Goal: Transaction & Acquisition: Purchase product/service

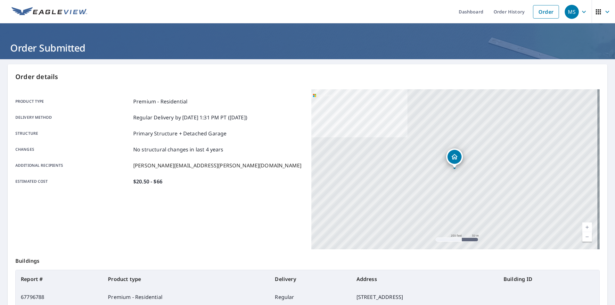
scroll to position [72, 0]
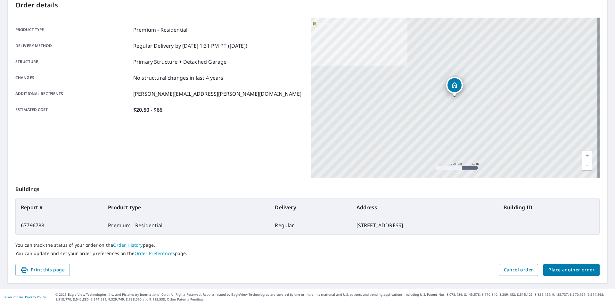
click at [579, 272] on span "Place another order" at bounding box center [571, 270] width 46 height 8
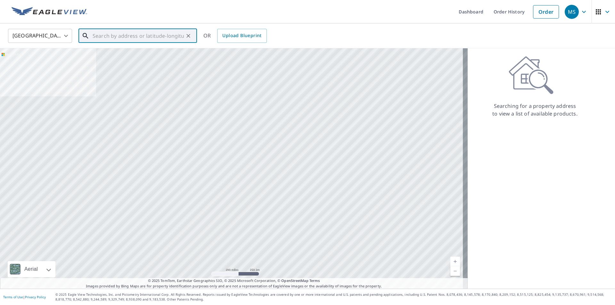
click at [123, 37] on input "text" at bounding box center [138, 36] width 91 height 18
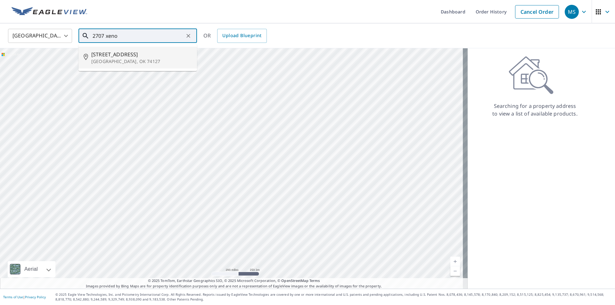
click at [121, 51] on span "[STREET_ADDRESS]" at bounding box center [141, 55] width 101 height 8
type input "[STREET_ADDRESS]"
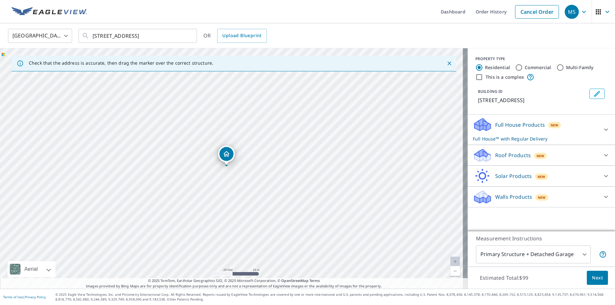
drag, startPoint x: 228, startPoint y: 156, endPoint x: 222, endPoint y: 153, distance: 6.6
click at [477, 154] on icon at bounding box center [481, 153] width 14 height 8
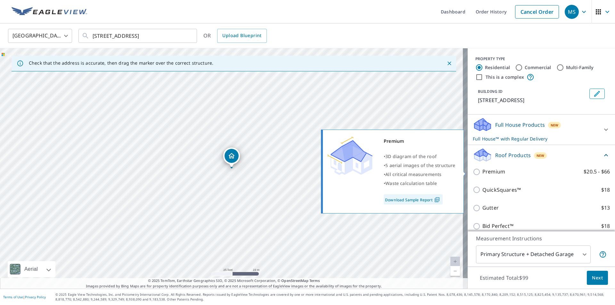
click at [473, 171] on input "Premium $20.5 - $66" at bounding box center [478, 172] width 10 height 8
checkbox input "true"
checkbox input "false"
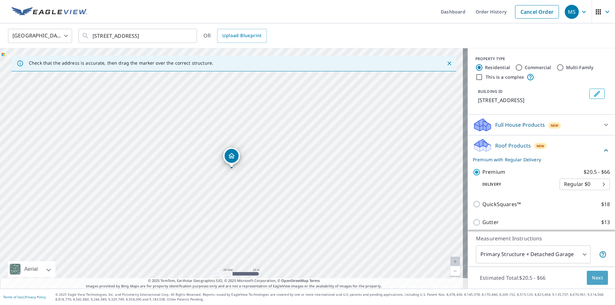
click at [592, 278] on span "Next" at bounding box center [597, 278] width 11 height 8
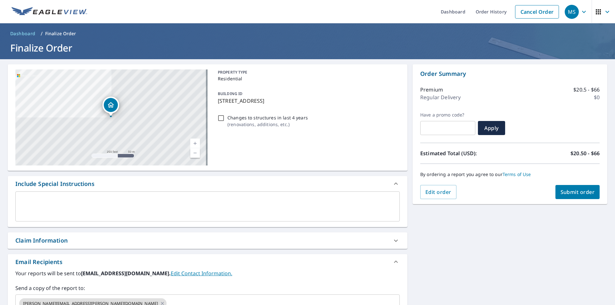
scroll to position [64, 0]
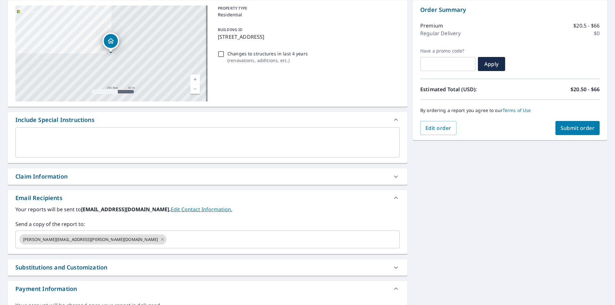
click at [61, 177] on div "Claim Information" at bounding box center [41, 176] width 52 height 9
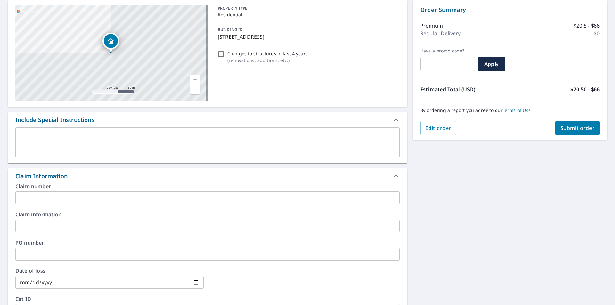
click at [57, 198] on input "text" at bounding box center [207, 198] width 384 height 13
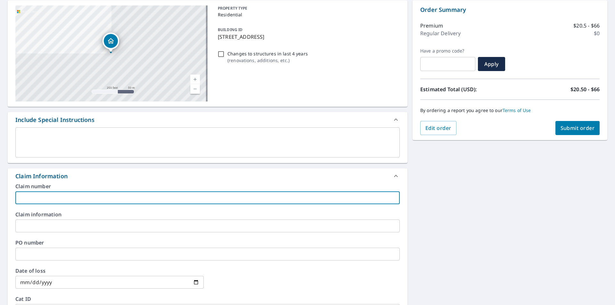
type input "mk"
click at [43, 257] on input "text" at bounding box center [207, 254] width 384 height 13
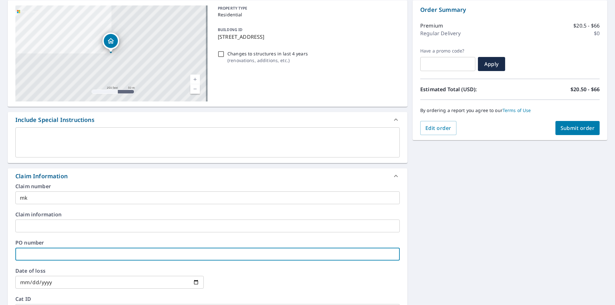
type input "mk"
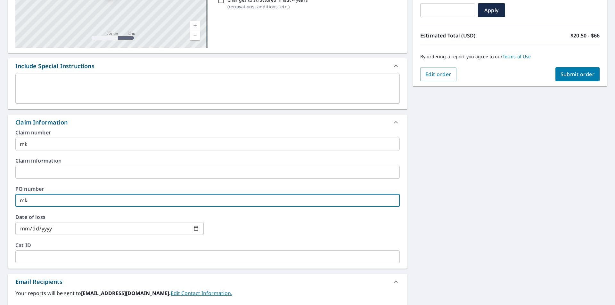
scroll to position [96, 0]
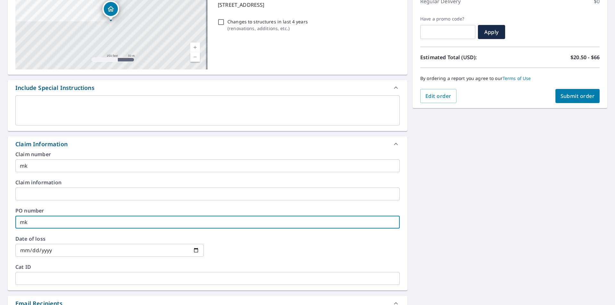
click at [564, 94] on span "Submit order" at bounding box center [577, 96] width 34 height 7
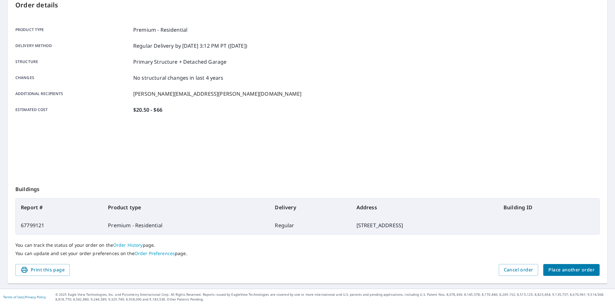
scroll to position [72, 0]
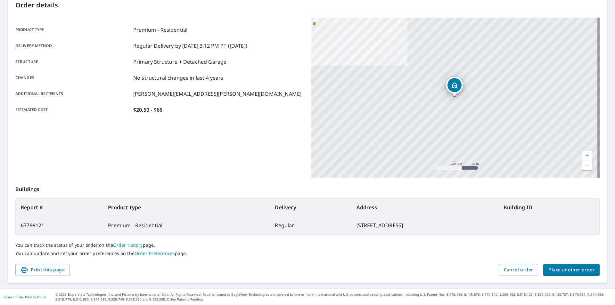
click at [553, 272] on span "Place another order" at bounding box center [571, 270] width 46 height 8
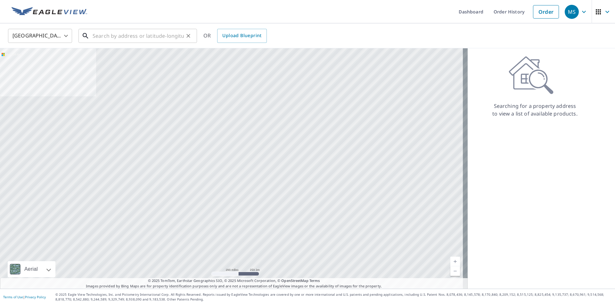
click at [151, 37] on input "text" at bounding box center [138, 36] width 91 height 18
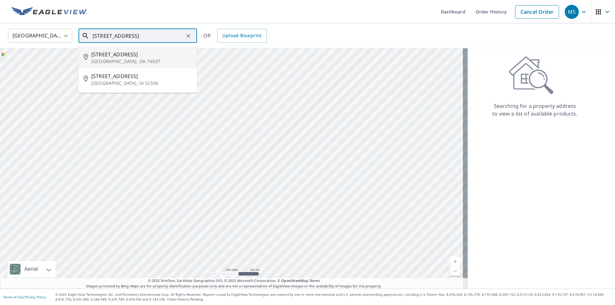
click at [127, 57] on span "[STREET_ADDRESS]" at bounding box center [141, 55] width 101 height 8
type input "[STREET_ADDRESS]"
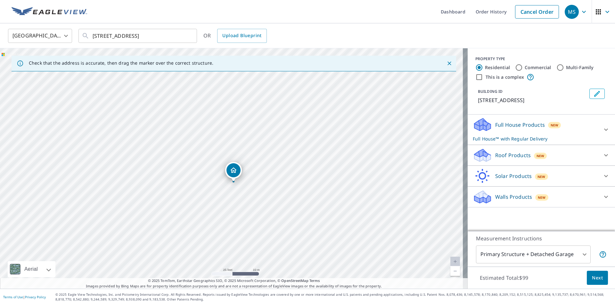
drag, startPoint x: 232, startPoint y: 164, endPoint x: 234, endPoint y: 178, distance: 14.2
click at [481, 157] on icon at bounding box center [482, 153] width 16 height 8
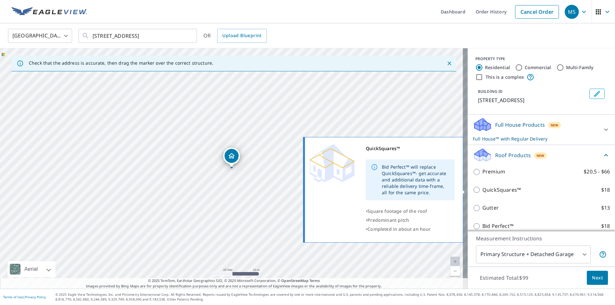
click at [473, 191] on input "QuickSquares™ $18" at bounding box center [478, 190] width 10 height 8
checkbox input "true"
checkbox input "false"
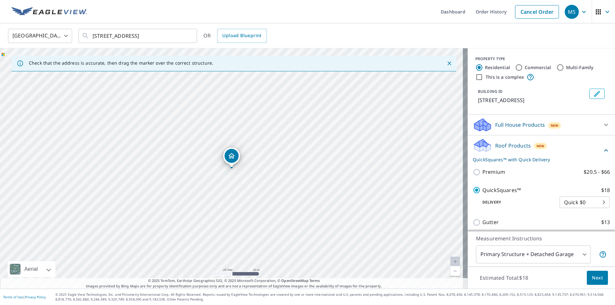
click at [592, 276] on span "Next" at bounding box center [597, 278] width 11 height 8
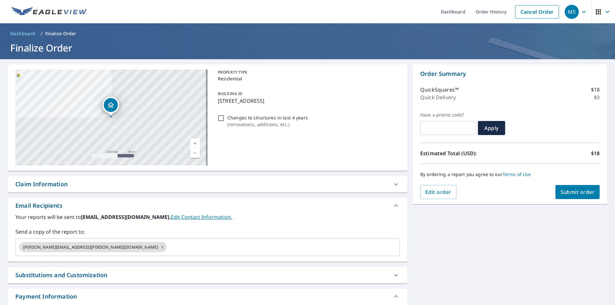
click at [61, 186] on div "Claim Information" at bounding box center [41, 184] width 52 height 9
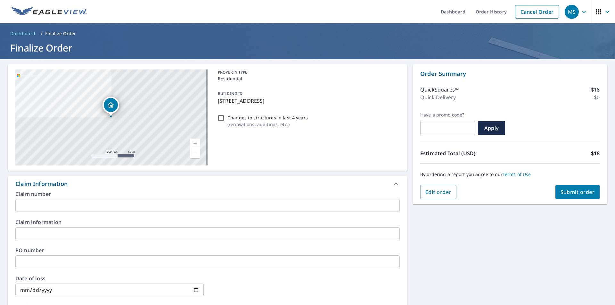
click at [56, 206] on input "text" at bounding box center [207, 205] width 384 height 13
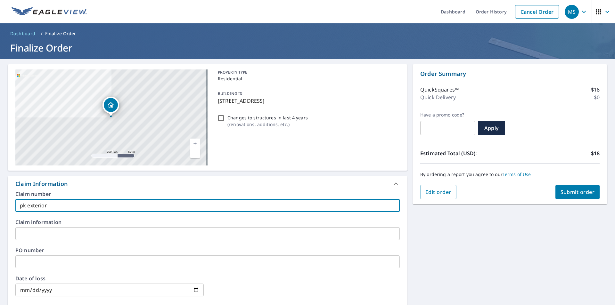
click at [22, 206] on input "pk exterior" at bounding box center [207, 205] width 384 height 13
type input "ok exterior"
click at [22, 258] on input "text" at bounding box center [207, 262] width 384 height 13
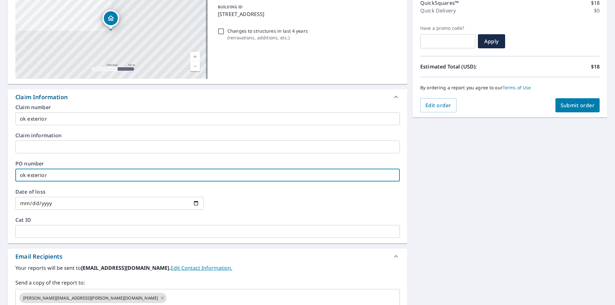
scroll to position [96, 0]
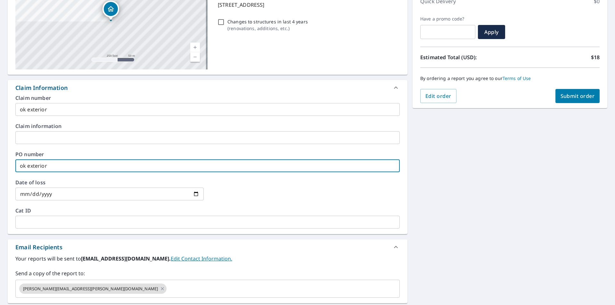
type input "ok exterior"
click at [561, 97] on span "Submit order" at bounding box center [577, 96] width 34 height 7
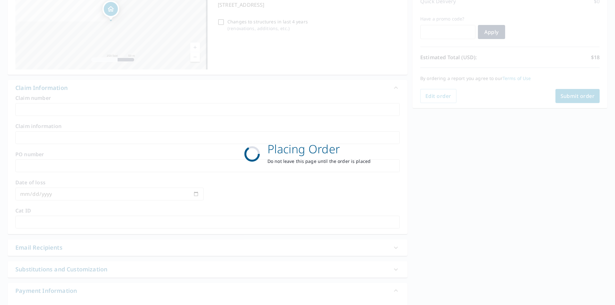
scroll to position [72, 0]
